Goal: Task Accomplishment & Management: Use online tool/utility

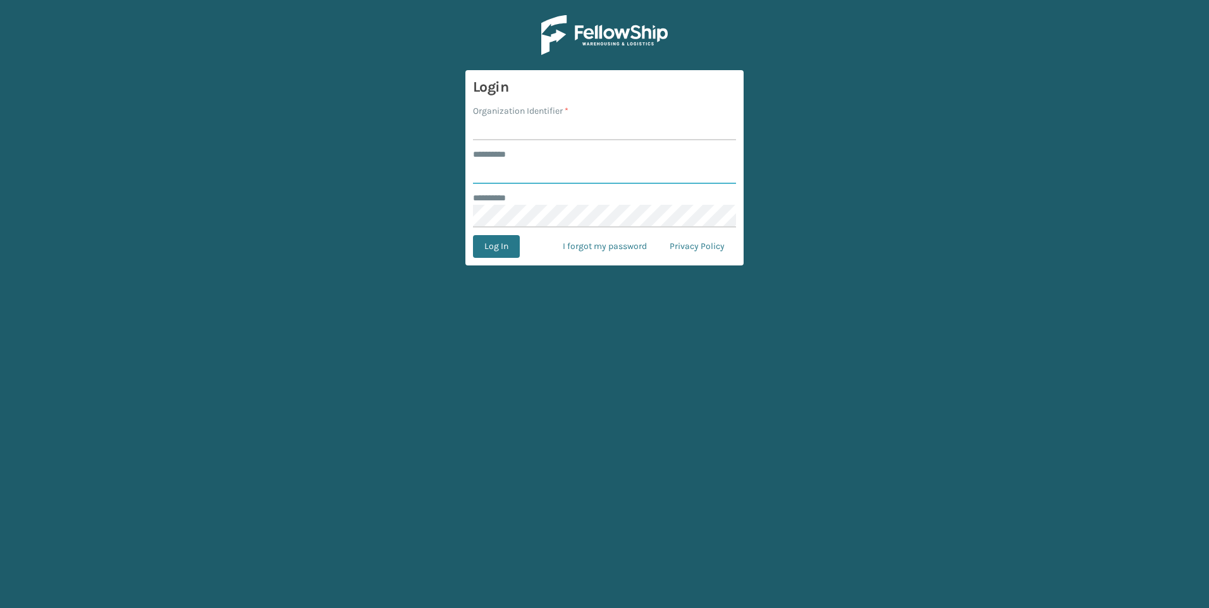
type input "***"
click at [538, 128] on input "Organization Identifier *" at bounding box center [604, 129] width 263 height 23
type input "Fellowship - West"
click at [501, 240] on button "Log In" at bounding box center [496, 246] width 47 height 23
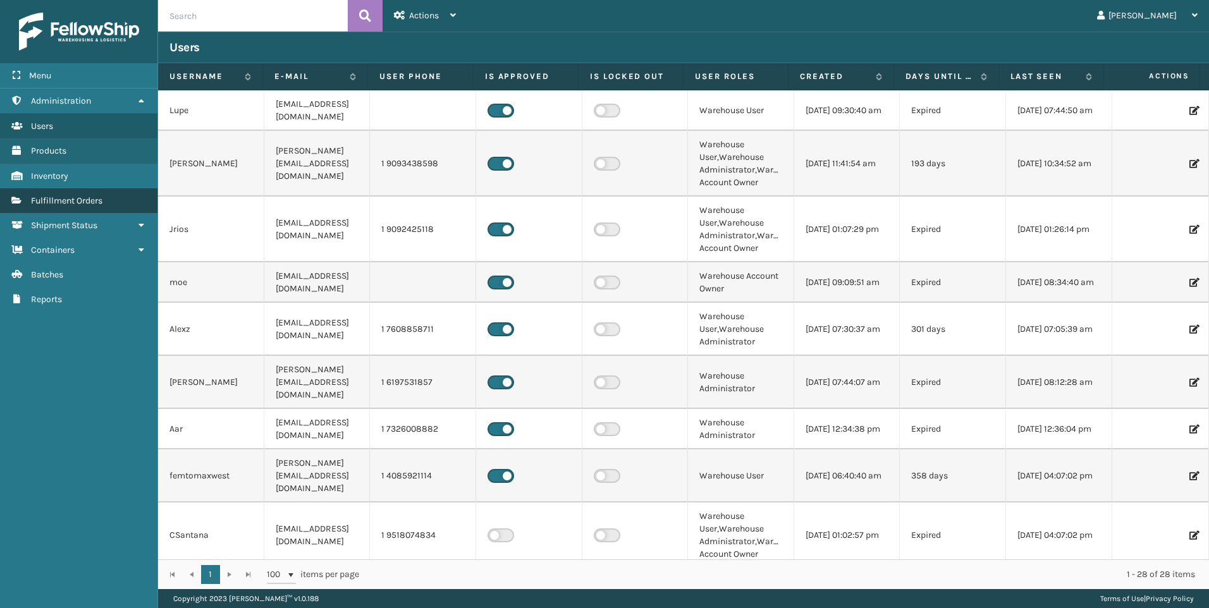
click at [78, 197] on span "Fulfillment Orders" at bounding box center [66, 200] width 71 height 11
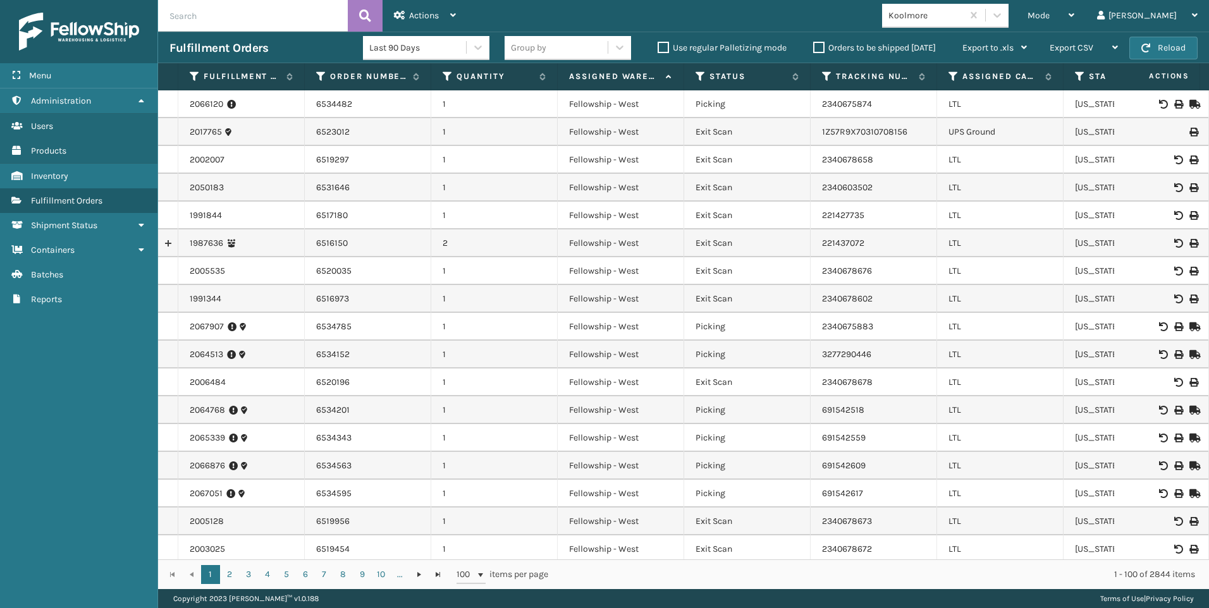
click at [962, 25] on div "Koolmore" at bounding box center [922, 15] width 80 height 21
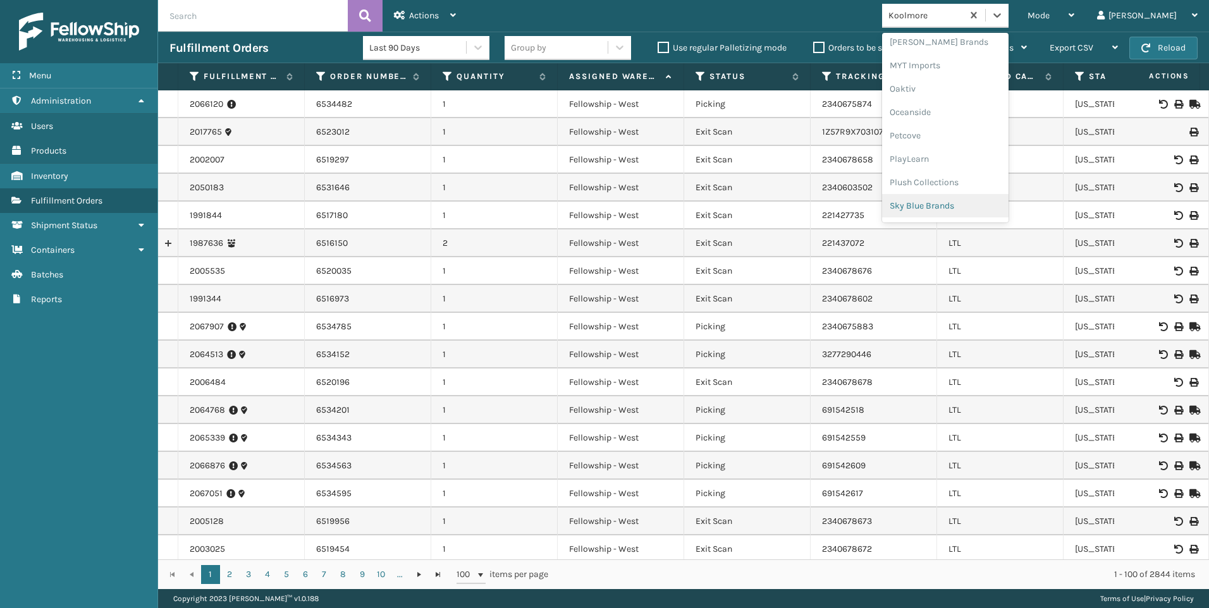
scroll to position [634, 0]
click at [998, 183] on div "SleepGeekz" at bounding box center [945, 184] width 126 height 23
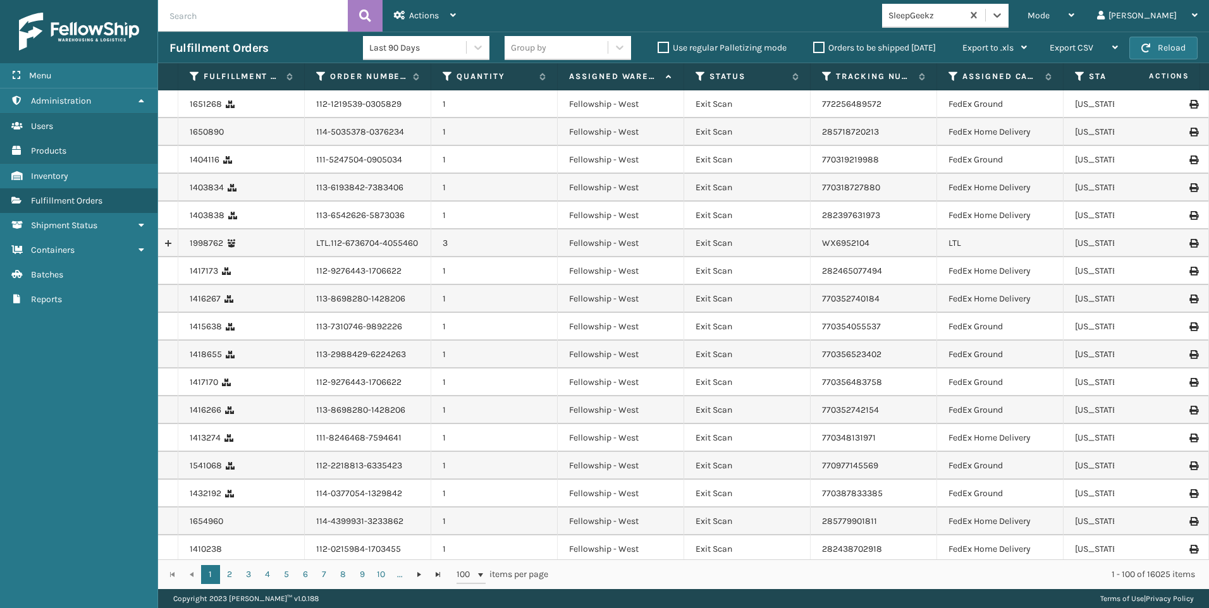
click at [1050, 17] on span "Mode" at bounding box center [1039, 15] width 22 height 11
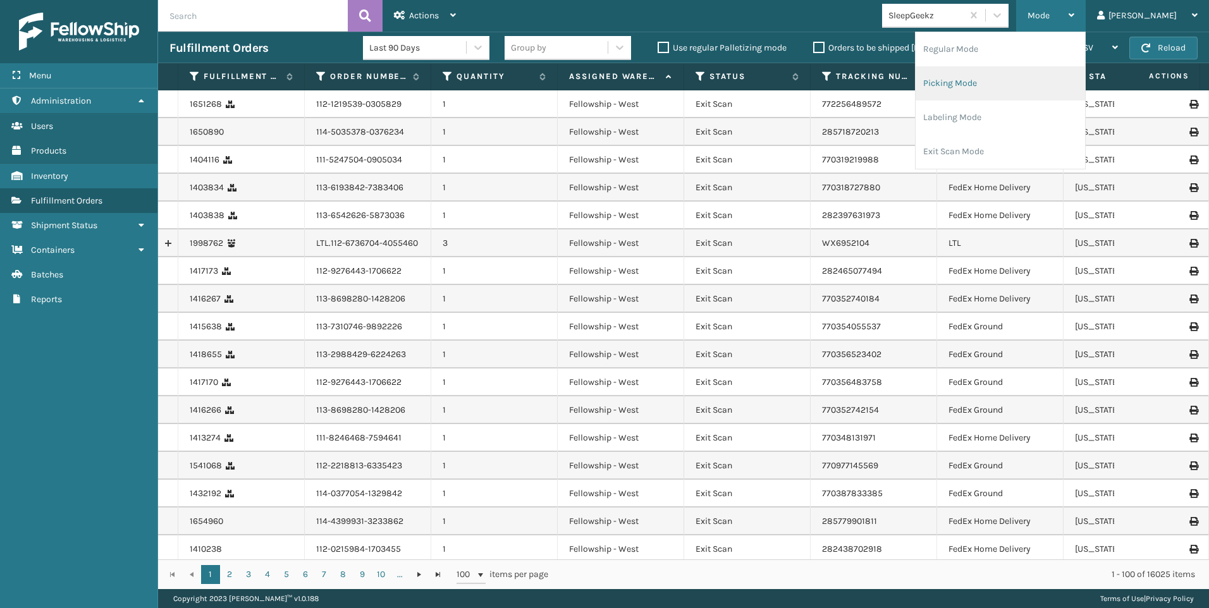
click at [1051, 82] on li "Picking Mode" at bounding box center [1000, 83] width 169 height 34
